Goal: Information Seeking & Learning: Learn about a topic

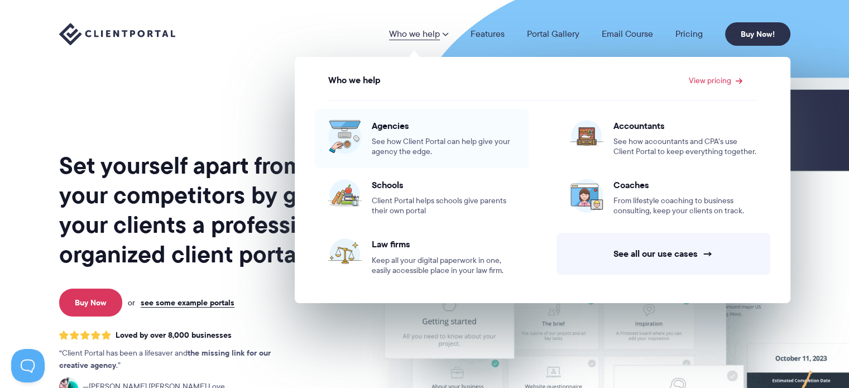
click at [400, 131] on div "Agencies See how Client Portal can help give your agency the edge." at bounding box center [443, 138] width 143 height 37
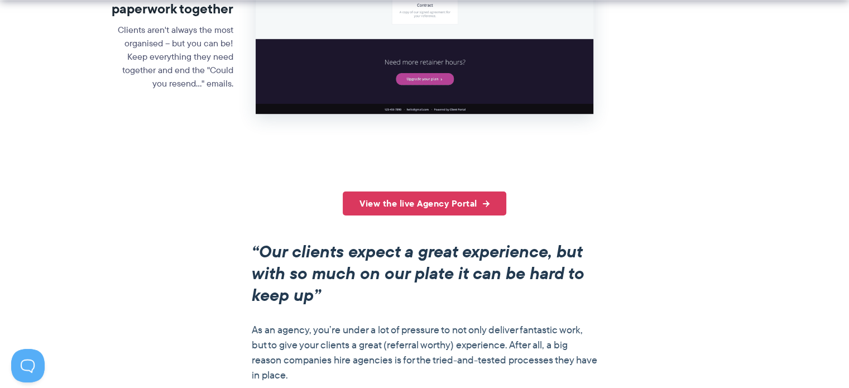
scroll to position [729, 0]
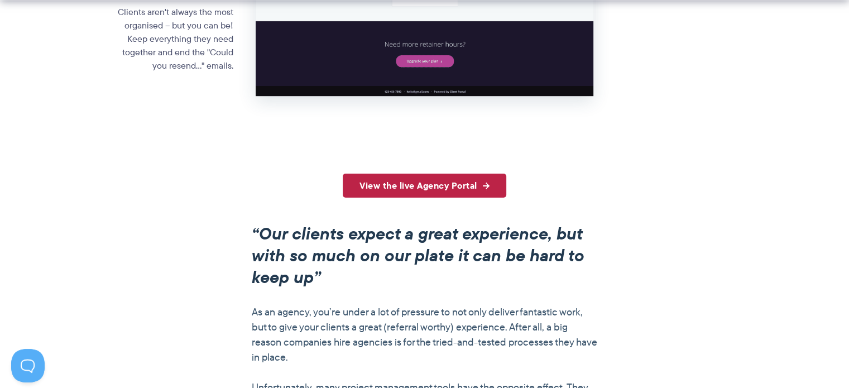
click at [422, 182] on link "View the live Agency Portal" at bounding box center [425, 186] width 164 height 24
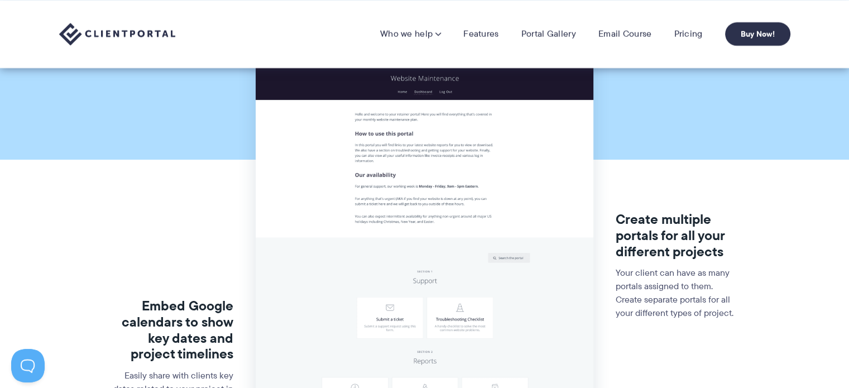
scroll to position [0, 0]
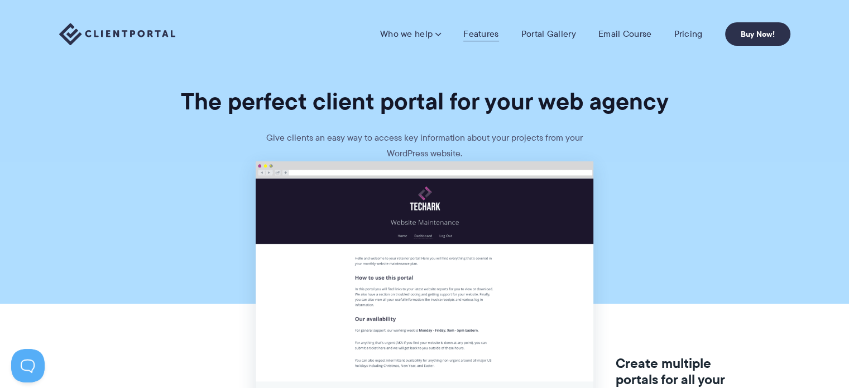
click at [464, 33] on link "Features" at bounding box center [480, 33] width 35 height 11
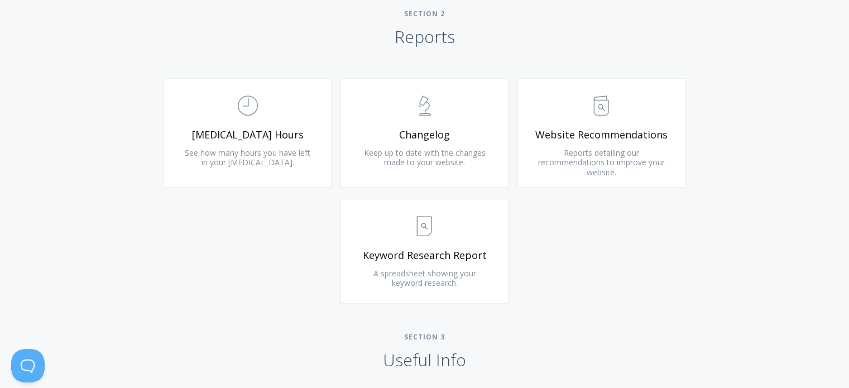
scroll to position [736, 0]
click at [623, 124] on link ".st0{fill:none;stroke:#000000;stroke-width:2;stroke-miterlimit:10;} Untitled-13…" at bounding box center [601, 132] width 168 height 109
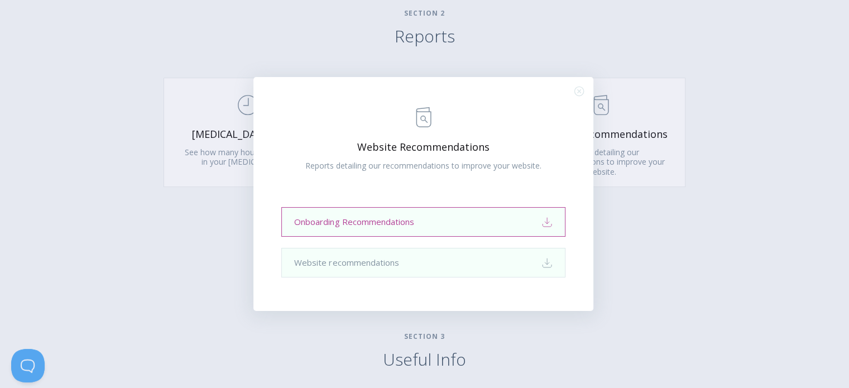
click at [438, 223] on link "Onboarding Recommendations Download" at bounding box center [423, 222] width 284 height 30
click at [433, 267] on link "Website recommendations Download" at bounding box center [423, 263] width 284 height 30
click at [132, 194] on div ".st0{fill:none;stroke:#000000;stroke-width:2;stroke-miterlimit:10;} Untitled-13…" at bounding box center [424, 194] width 849 height 388
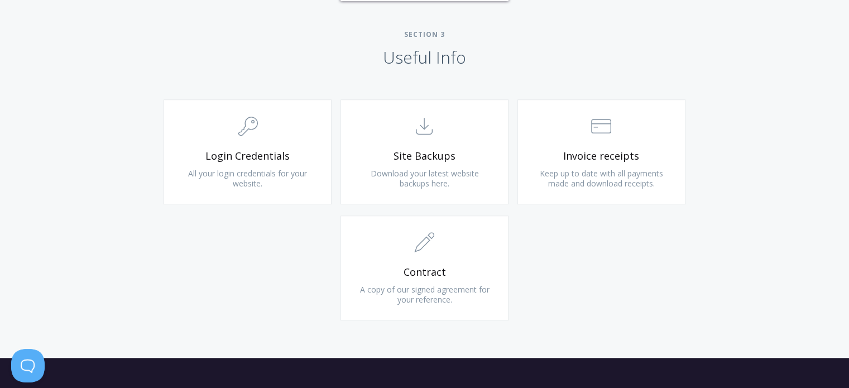
scroll to position [1043, 0]
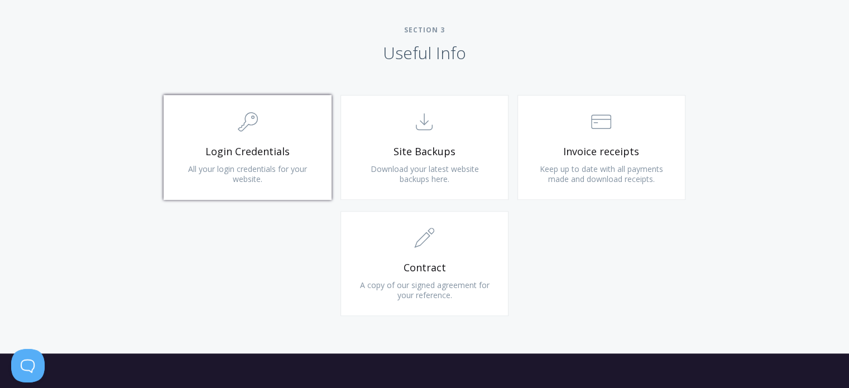
click at [249, 133] on span ".cls-1{fill:none;stroke:#000;stroke-miterlimit:10;stroke-width:2px;} 1. General" at bounding box center [247, 122] width 133 height 34
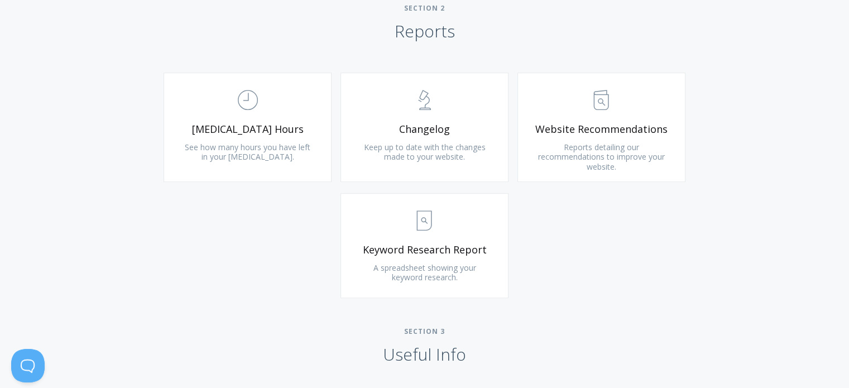
scroll to position [742, 0]
click at [297, 116] on link ".st0{fill:none;stroke:#000000;stroke-width:2;stroke-miterlimit:10;} Untitled-18…" at bounding box center [248, 125] width 168 height 109
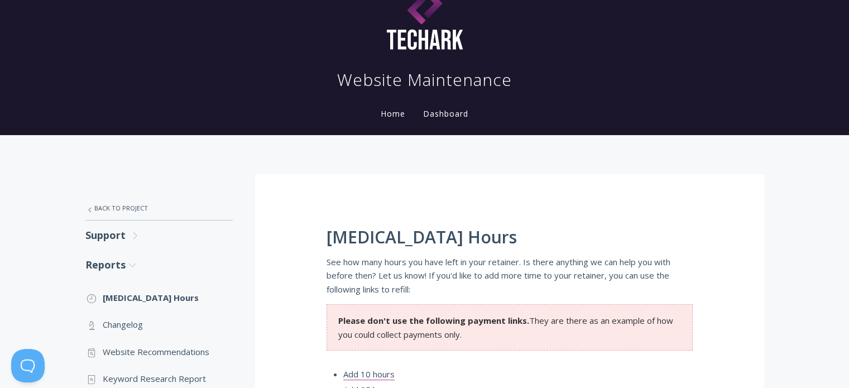
scroll to position [31, 0]
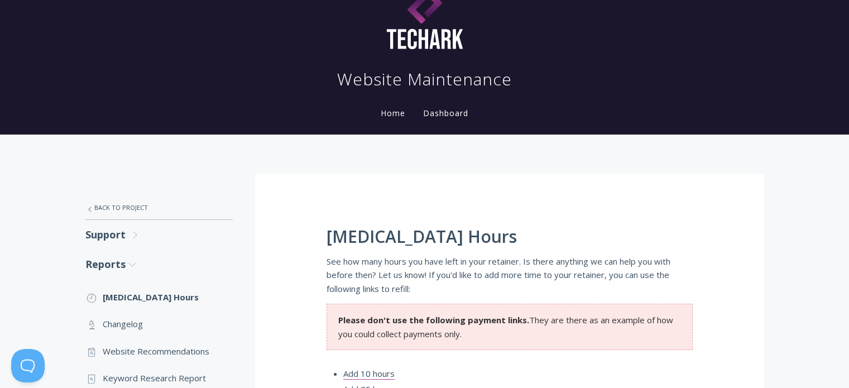
click at [439, 114] on link "Dashboard" at bounding box center [446, 113] width 50 height 11
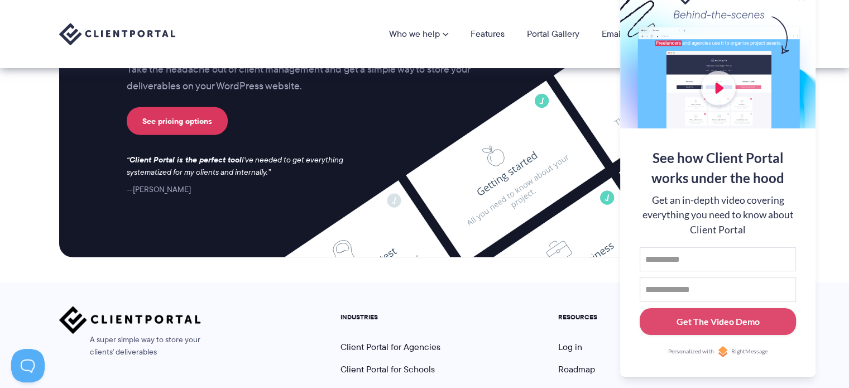
scroll to position [3058, 0]
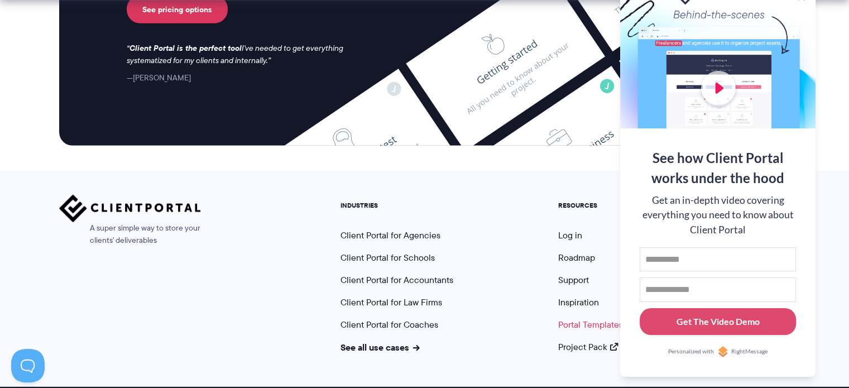
click at [580, 318] on link "Portal Templates" at bounding box center [590, 324] width 65 height 13
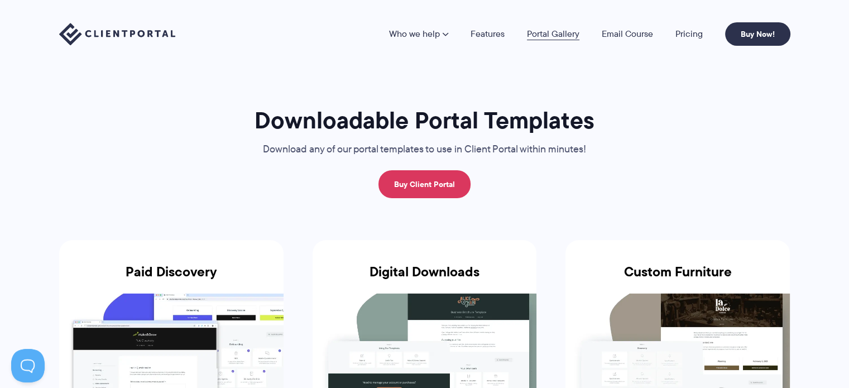
click at [555, 32] on link "Portal Gallery" at bounding box center [553, 34] width 52 height 9
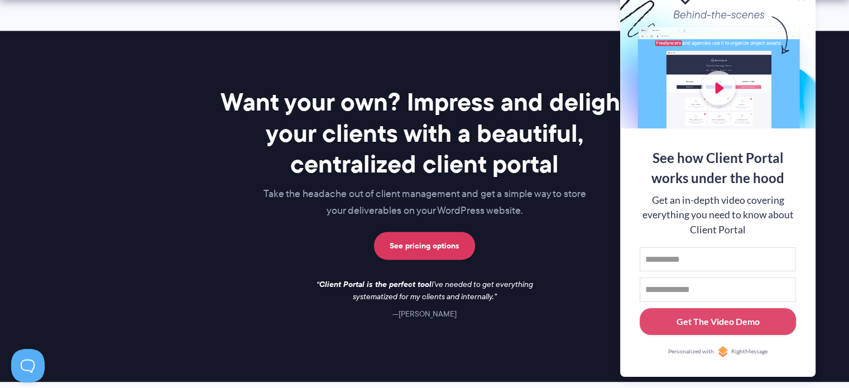
scroll to position [1742, 0]
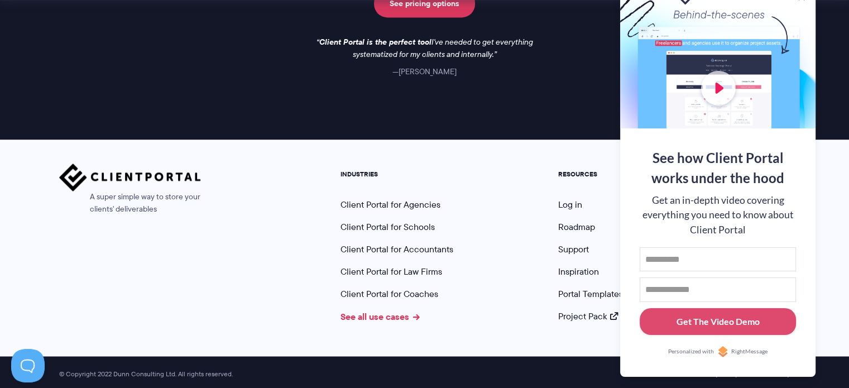
click at [390, 312] on link "See all use cases" at bounding box center [379, 316] width 79 height 13
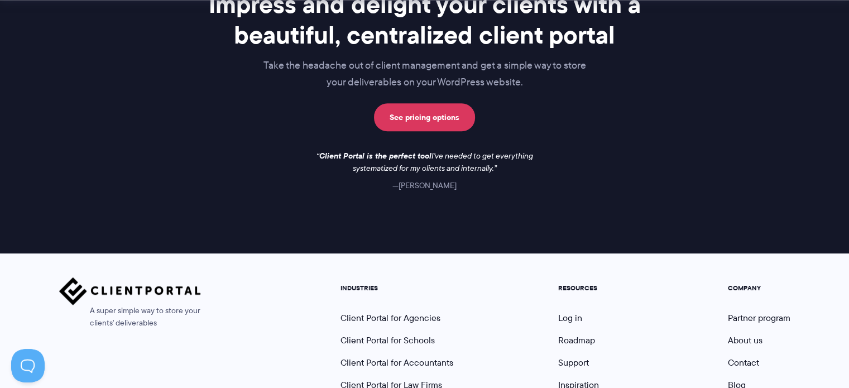
scroll to position [1036, 0]
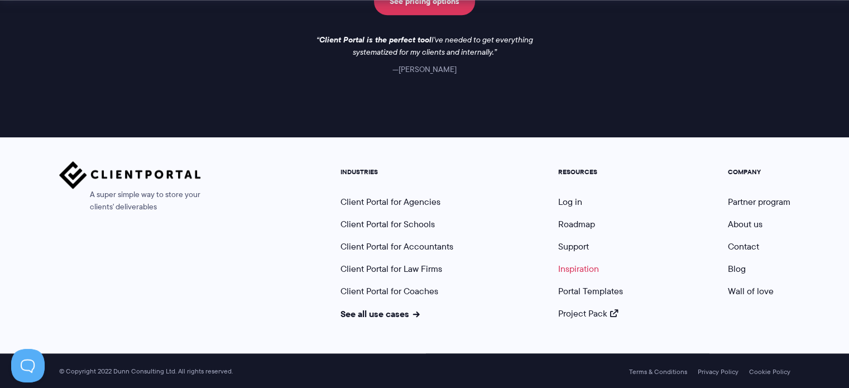
click at [566, 271] on link "Inspiration" at bounding box center [578, 268] width 41 height 13
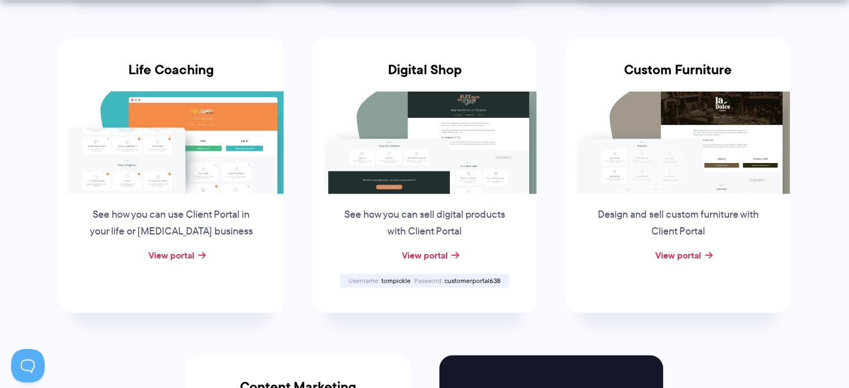
scroll to position [880, 0]
